Goal: Task Accomplishment & Management: Complete application form

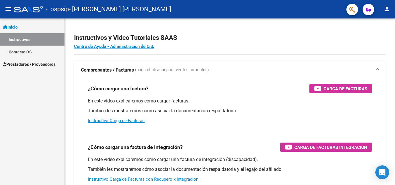
click at [50, 65] on span "Prestadores / Proveedores" at bounding box center [29, 64] width 53 height 6
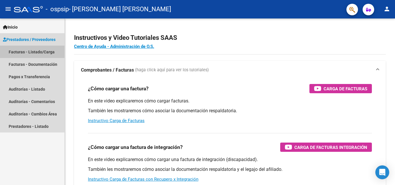
click at [49, 53] on link "Facturas - Listado/Carga" at bounding box center [32, 52] width 64 height 12
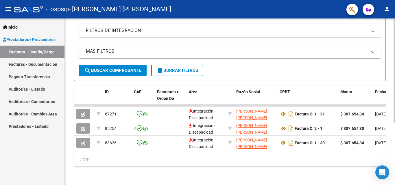
scroll to position [98, 0]
click at [394, 124] on div at bounding box center [393, 132] width 1 height 105
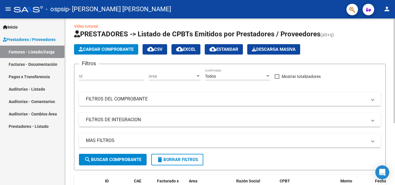
scroll to position [0, 0]
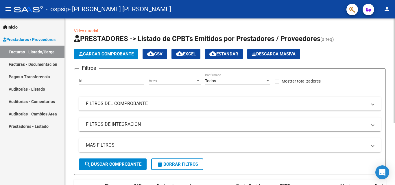
click at [385, 22] on div "Video tutorial PRESTADORES -> Listado de CPBTs Emitidos por Prestadores / Prove…" at bounding box center [230, 148] width 331 height 260
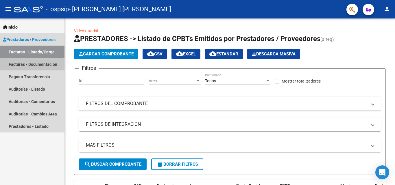
click at [51, 65] on link "Facturas - Documentación" at bounding box center [32, 64] width 64 height 12
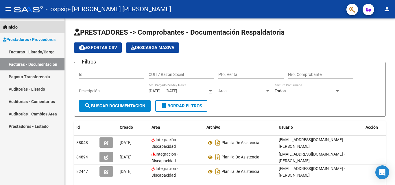
click at [38, 27] on link "Inicio" at bounding box center [32, 27] width 64 height 12
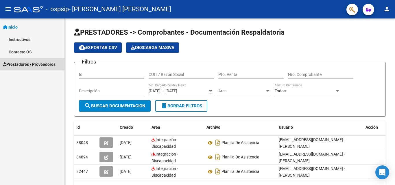
click at [36, 63] on span "Prestadores / Proveedores" at bounding box center [29, 64] width 53 height 6
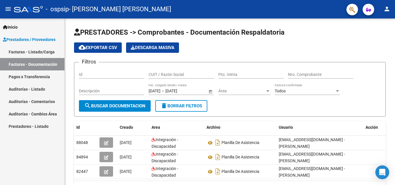
click at [33, 53] on link "Facturas - Listado/Carga" at bounding box center [32, 52] width 64 height 12
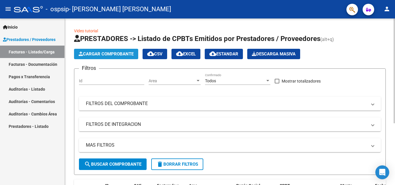
click at [133, 55] on span "Cargar Comprobante" at bounding box center [106, 53] width 55 height 5
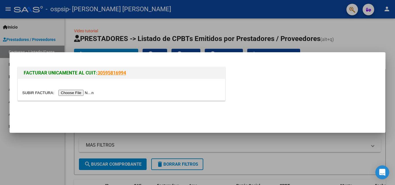
click at [87, 94] on input "file" at bounding box center [58, 93] width 73 height 6
click at [90, 92] on input "file" at bounding box center [58, 93] width 73 height 6
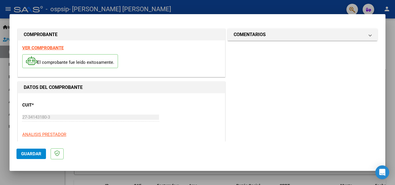
scroll to position [141, 0]
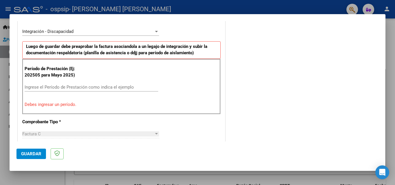
drag, startPoint x: 222, startPoint y: 117, endPoint x: 222, endPoint y: 99, distance: 17.9
click at [222, 99] on div "DATOS DEL COMPROBANTE CUIT * 27-34143180-3 Ingresar CUIT ANALISIS PRESTADOR [PE…" at bounding box center [121, 172] width 207 height 462
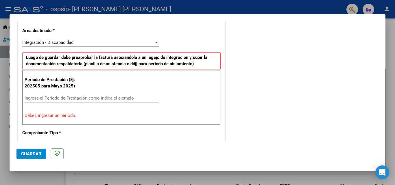
scroll to position [131, 0]
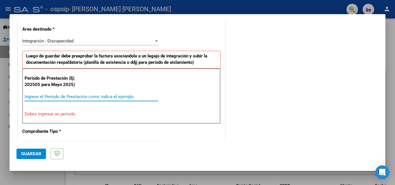
click at [115, 97] on input "Ingrese el Período de Prestación como indica el ejemplo" at bounding box center [91, 96] width 133 height 5
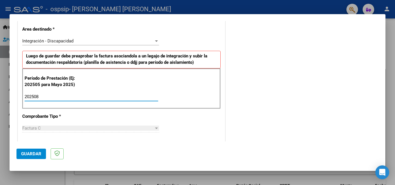
type input "202508"
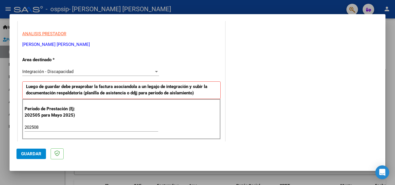
click at [156, 72] on div at bounding box center [156, 71] width 3 height 1
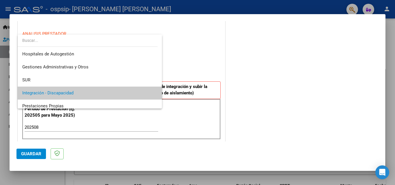
scroll to position [22, 0]
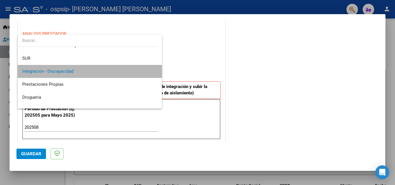
click at [141, 72] on span "Integración - Discapacidad" at bounding box center [89, 71] width 135 height 13
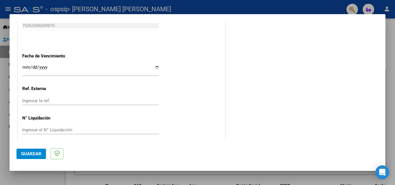
scroll to position [388, 0]
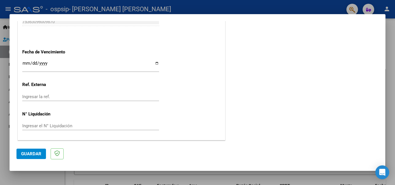
click at [32, 152] on span "Guardar" at bounding box center [31, 153] width 20 height 5
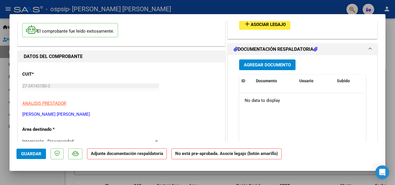
scroll to position [0, 0]
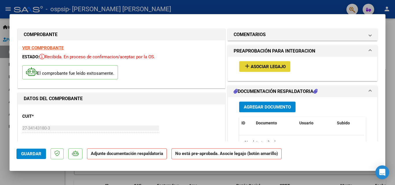
click at [268, 68] on span "Asociar Legajo" at bounding box center [267, 66] width 35 height 5
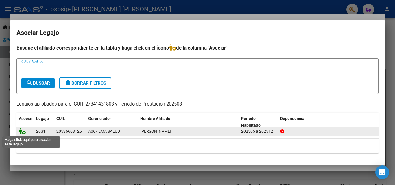
click at [19, 133] on icon at bounding box center [22, 131] width 7 height 6
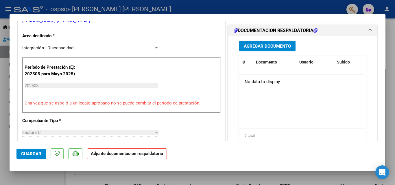
scroll to position [141, 0]
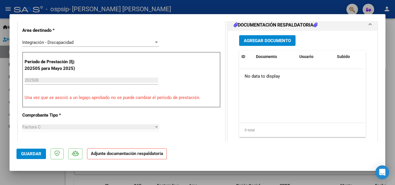
click at [270, 41] on span "Agregar Documento" at bounding box center [266, 40] width 47 height 5
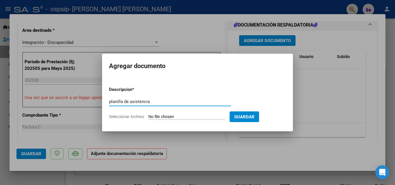
type input "planilla de asistencia"
click at [212, 116] on input "Seleccionar Archivo" at bounding box center [186, 116] width 77 height 5
type input "C:\fakepath\agosto.pdf"
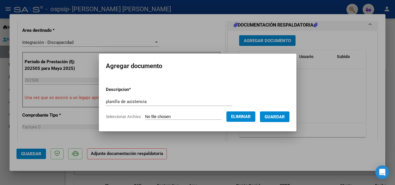
click at [279, 114] on span "Guardar" at bounding box center [274, 116] width 20 height 5
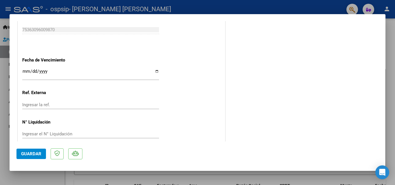
scroll to position [397, 0]
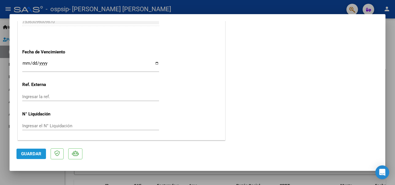
click at [28, 155] on span "Guardar" at bounding box center [31, 153] width 20 height 5
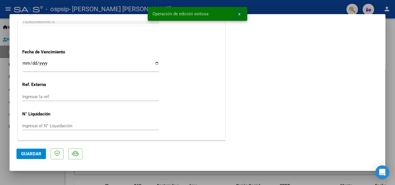
click at [238, 14] on button "x" at bounding box center [238, 14] width 11 height 10
